Goal: Navigation & Orientation: Go to known website

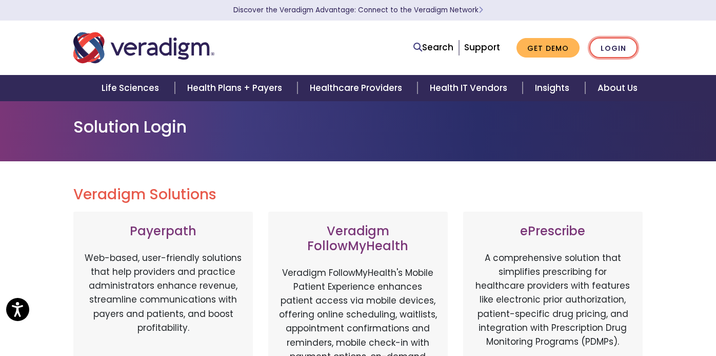
drag, startPoint x: 0, startPoint y: 0, endPoint x: 664, endPoint y: 44, distance: 665.0
click at [638, 44] on link "Login" at bounding box center [614, 47] width 48 height 21
click at [638, 47] on link "Login" at bounding box center [614, 47] width 48 height 21
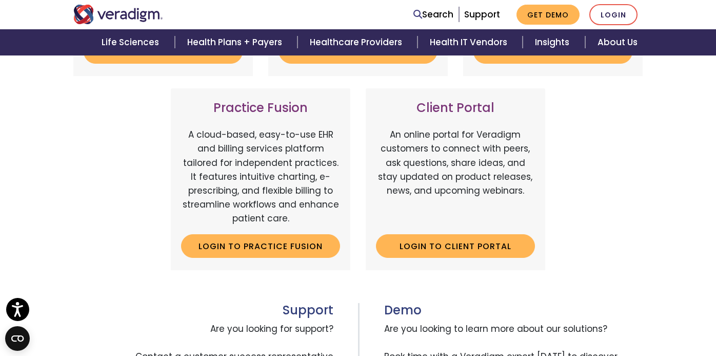
scroll to position [359, 0]
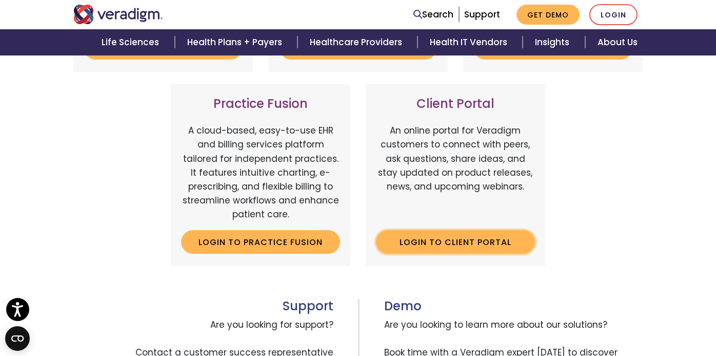
click at [510, 230] on link "Login to Client Portal" at bounding box center [455, 242] width 159 height 24
